Goal: Information Seeking & Learning: Learn about a topic

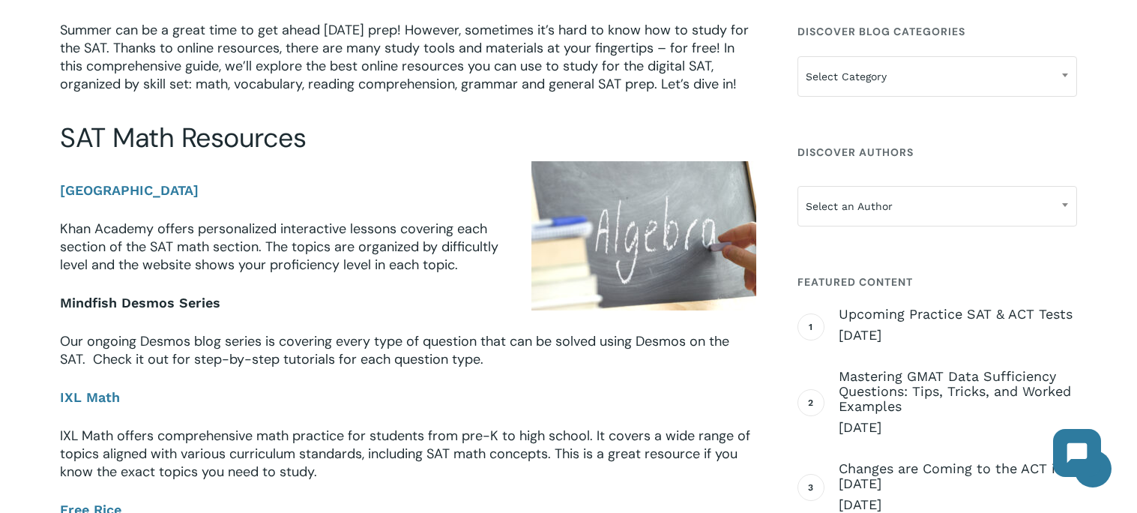
click at [172, 302] on b "Mindfish Desmos Series" at bounding box center [140, 303] width 160 height 16
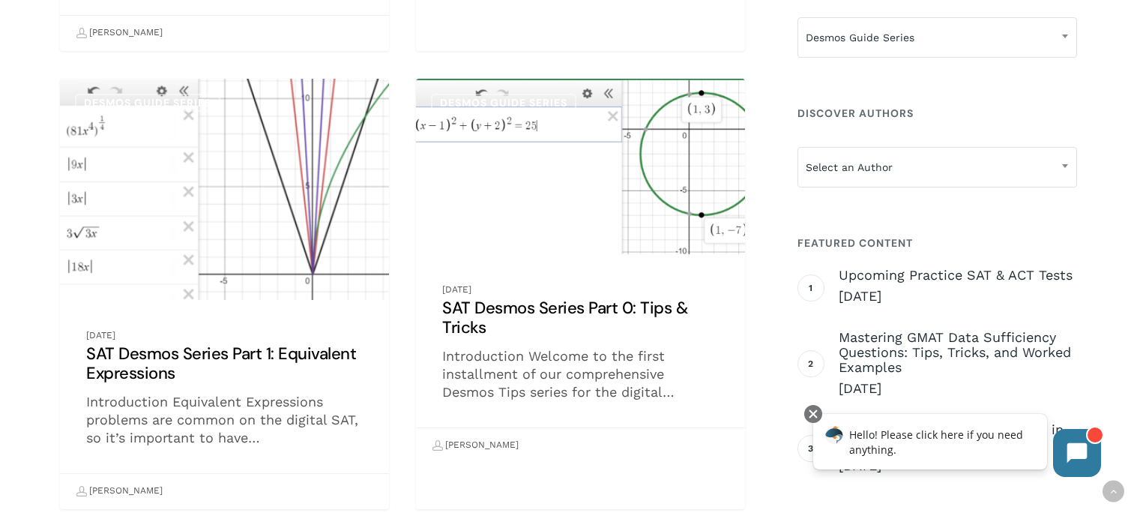
scroll to position [1220, 0]
click at [528, 200] on link "SAT Desmos Series Part 0: Tips & Tricks" at bounding box center [580, 269] width 329 height 384
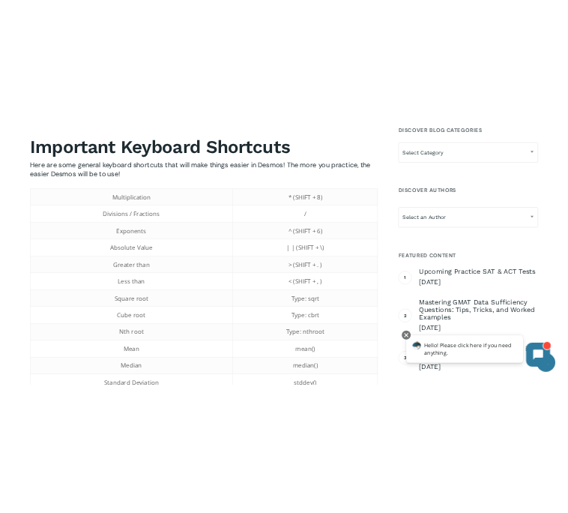
scroll to position [776, 0]
